Goal: Find specific page/section: Find specific page/section

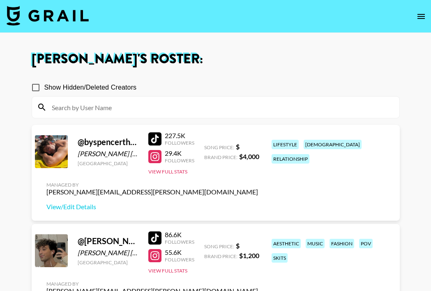
scroll to position [59, 0]
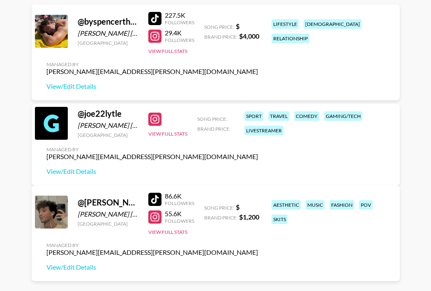
scroll to position [120, 0]
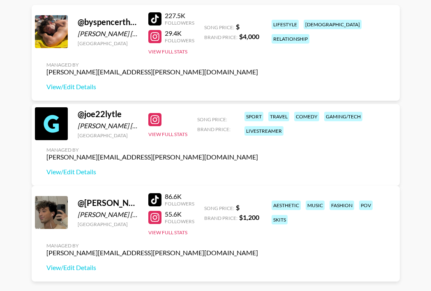
scroll to position [167, 0]
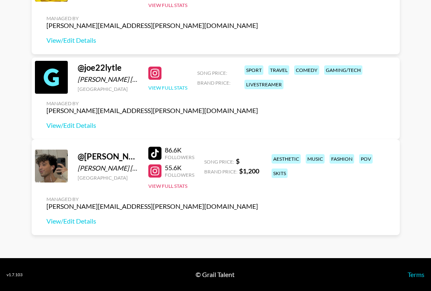
click at [173, 91] on button "View Full Stats" at bounding box center [167, 88] width 39 height 6
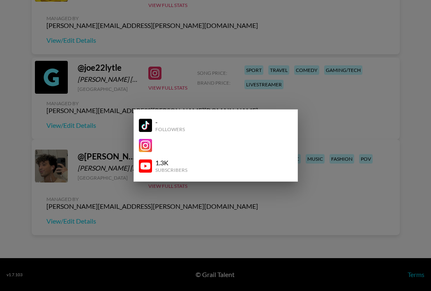
click at [103, 125] on div at bounding box center [215, 145] width 431 height 291
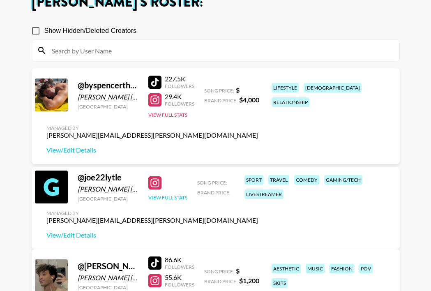
scroll to position [0, 0]
